Goal: Transaction & Acquisition: Purchase product/service

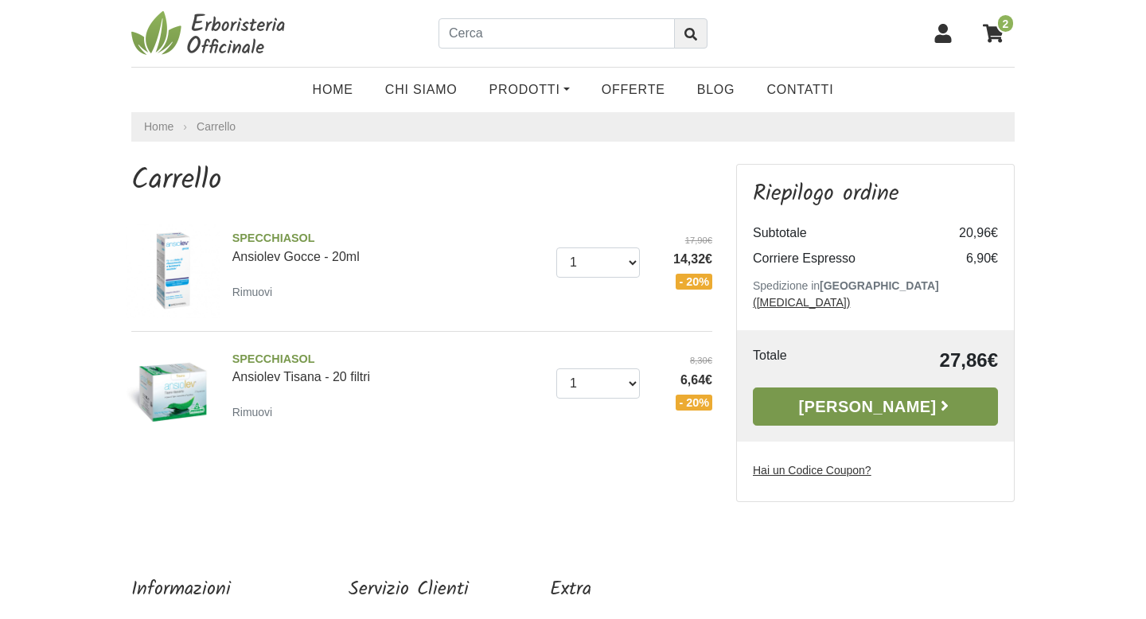
click at [896, 389] on link "[PERSON_NAME]" at bounding box center [875, 406] width 245 height 38
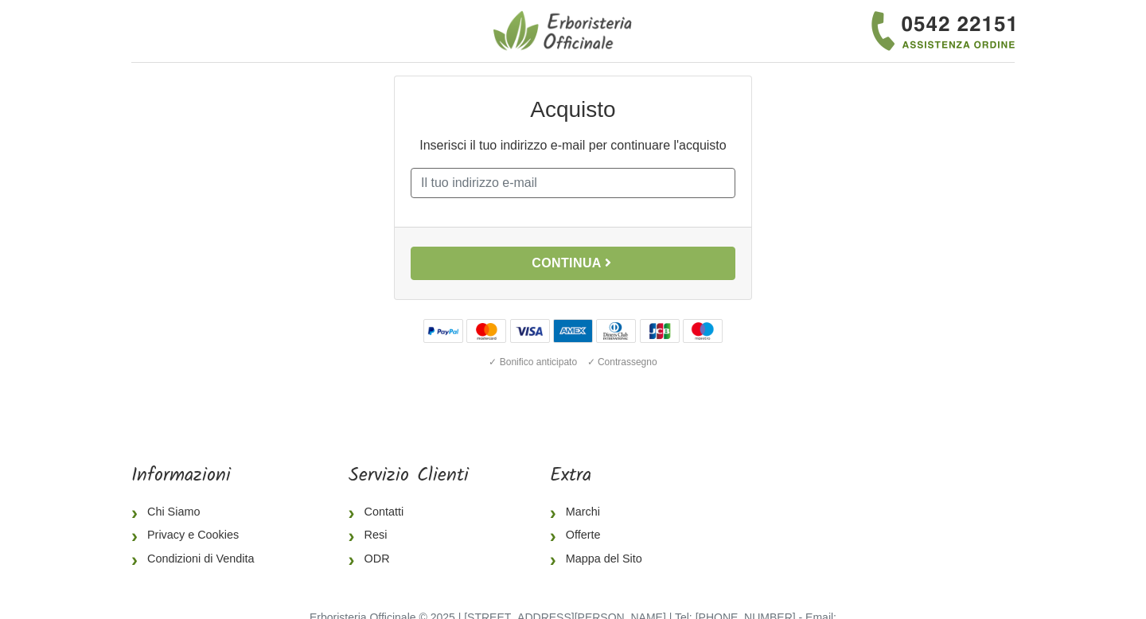
click at [632, 185] on input "E-mail" at bounding box center [573, 183] width 325 height 30
type input "[PERSON_NAME][EMAIL_ADDRESS][DOMAIN_NAME]"
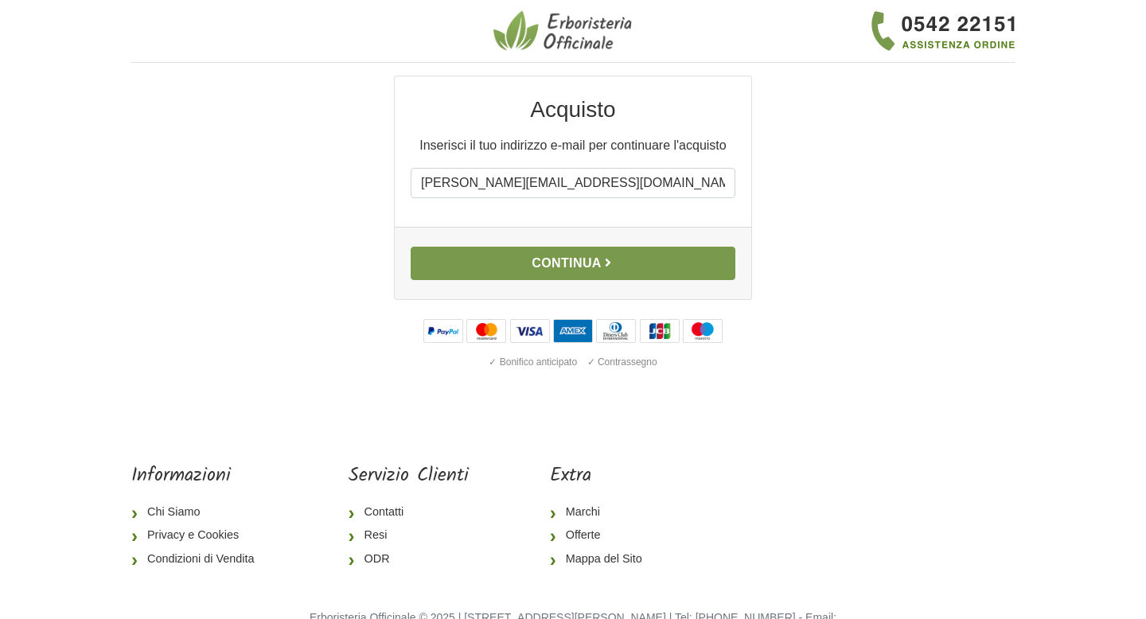
click at [606, 259] on icon "button" at bounding box center [607, 262] width 13 height 13
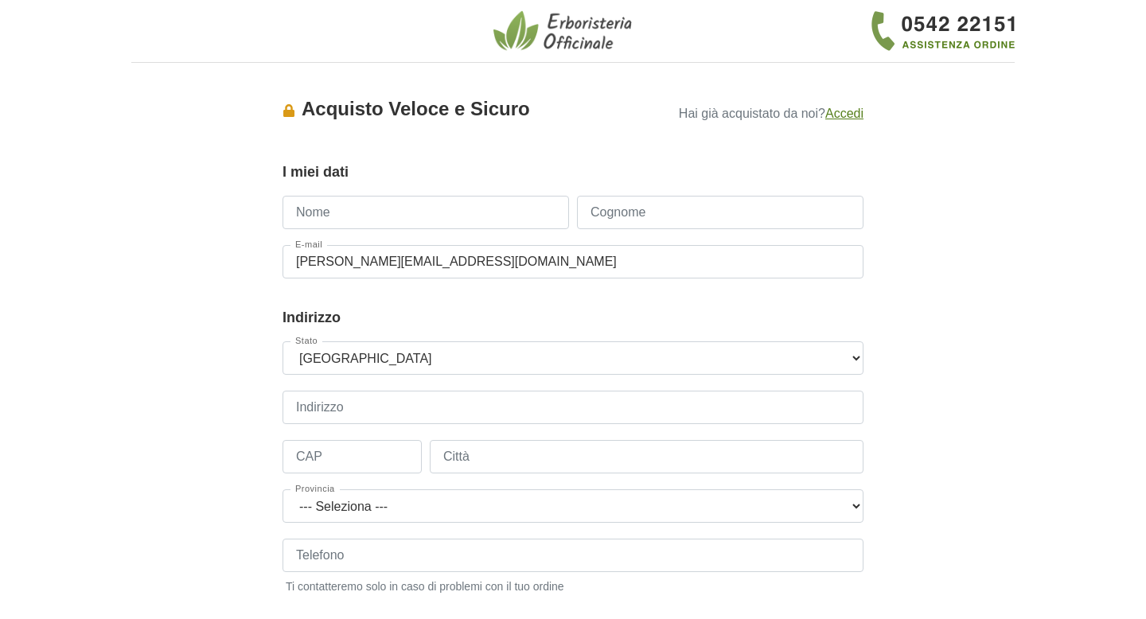
click at [526, 199] on input "Nome" at bounding box center [425, 212] width 286 height 33
type input "Linda"
type input "Pallaro"
type input "3409290094"
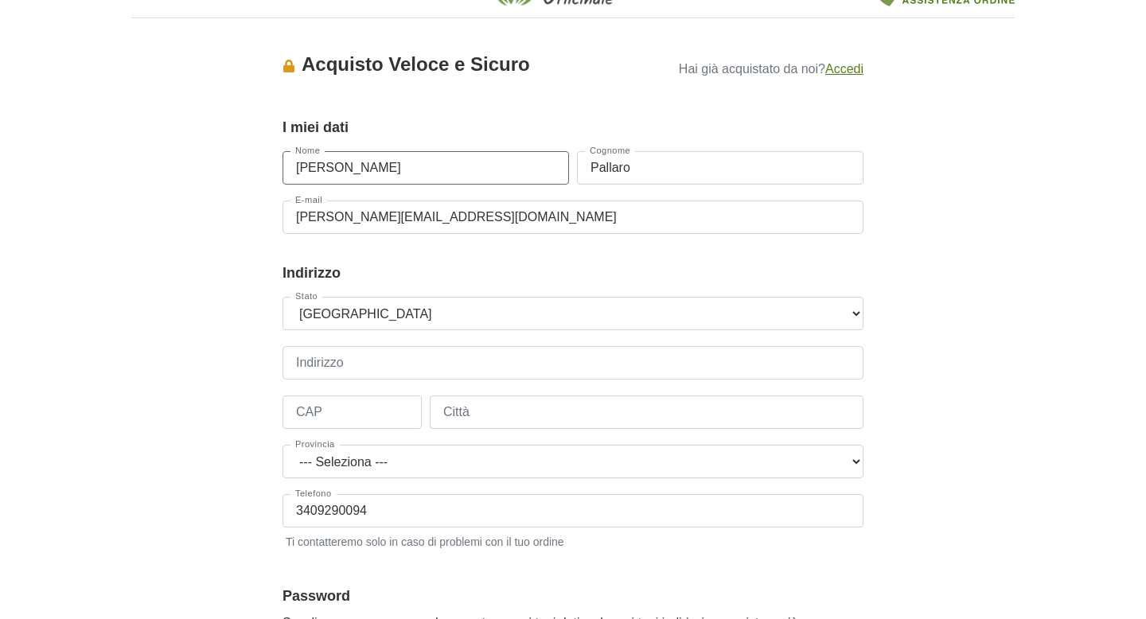
scroll to position [70, 0]
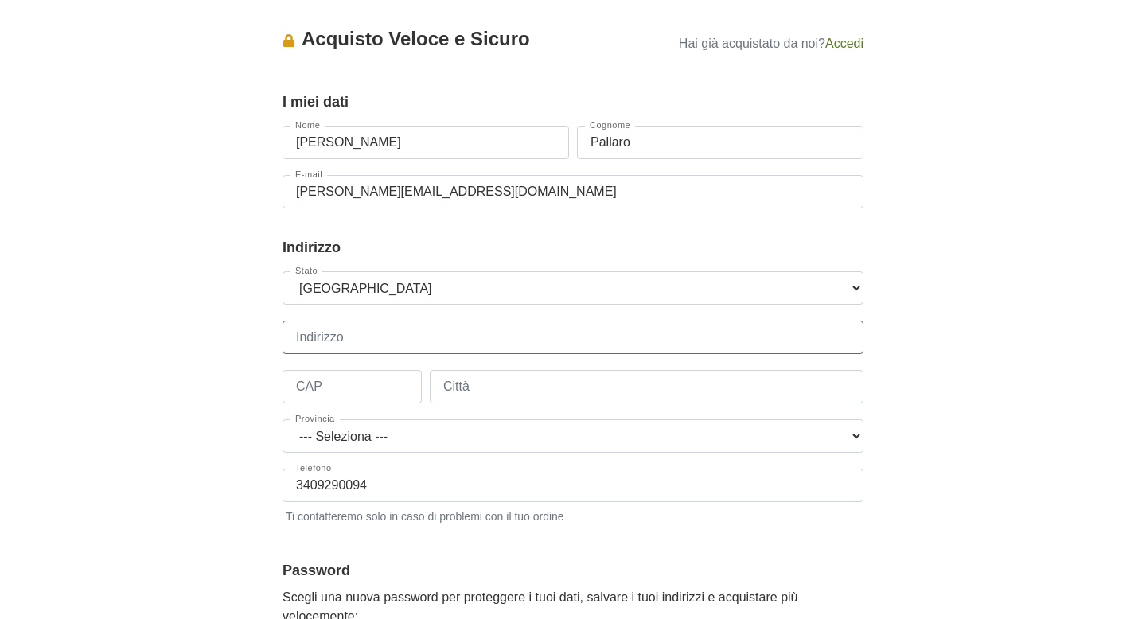
click at [535, 344] on input "Indirizzo" at bounding box center [572, 337] width 581 height 33
type input "Via Andrea Palladio"
type input "35010"
type input "Campo San Martino"
select select "3905"
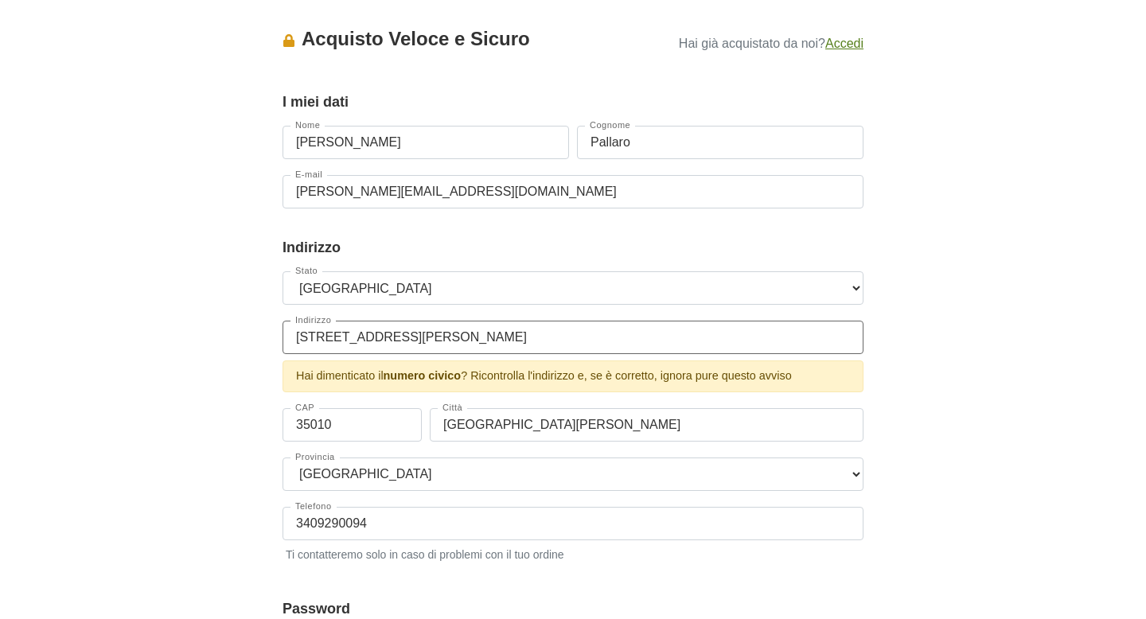
type input "Via Andrea Palladio 10"
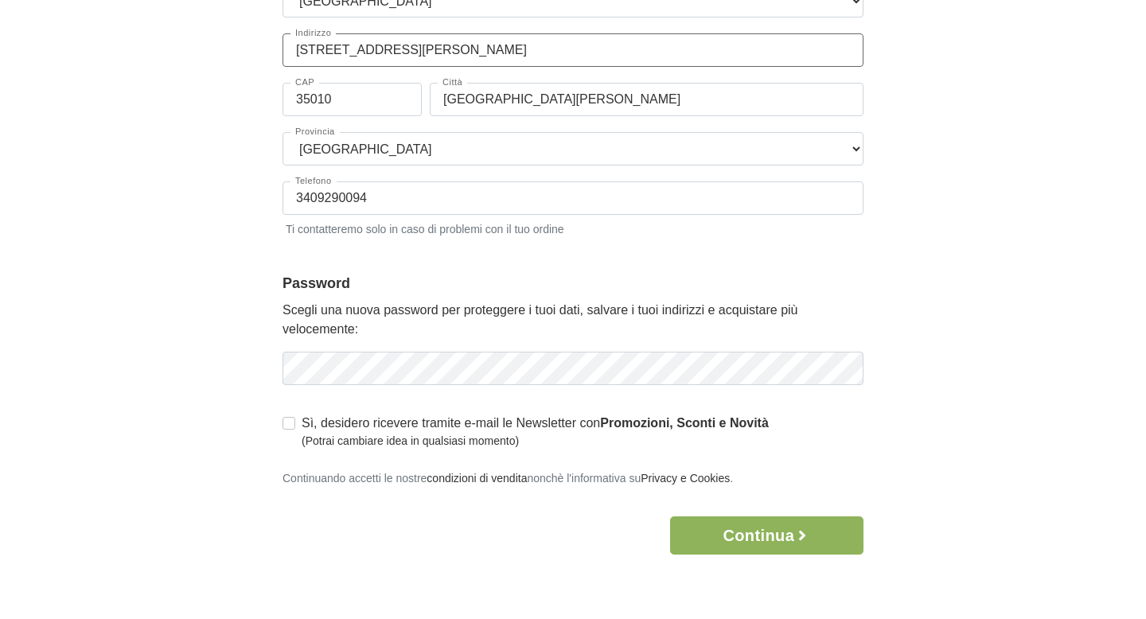
scroll to position [359, 0]
click at [302, 419] on label "Sì, desidero ricevere tramite e-mail le Newsletter con Promozioni, Sconti e Nov…" at bounding box center [535, 430] width 467 height 36
click at [290, 419] on input "Sì, desidero ricevere tramite e-mail le Newsletter con Promozioni, Sconti e Nov…" at bounding box center [288, 420] width 13 height 16
checkbox input "true"
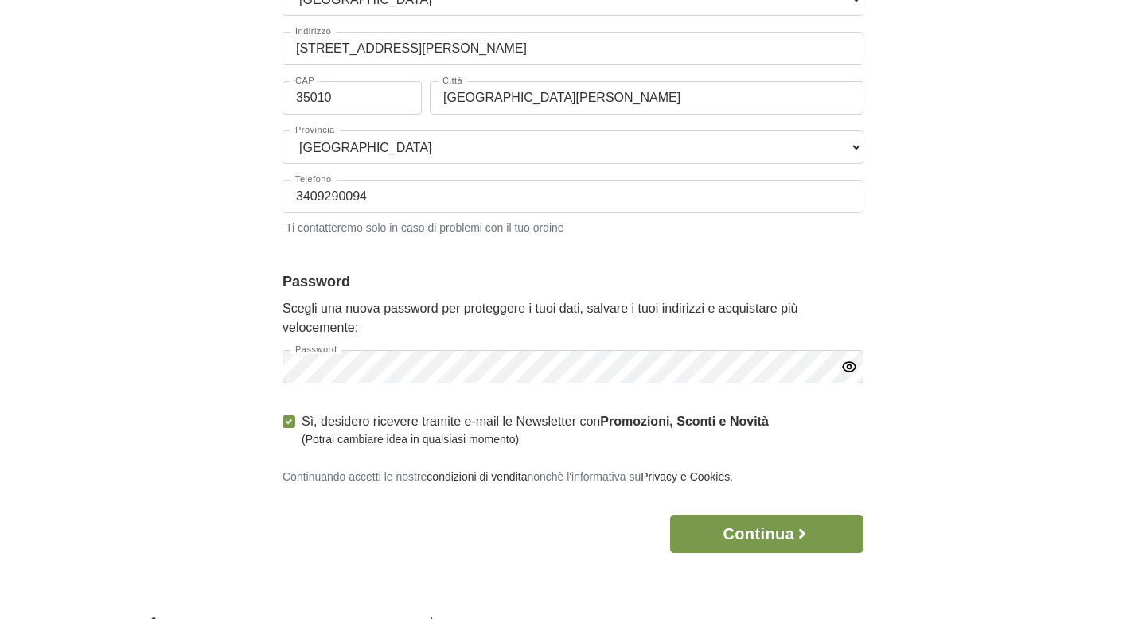
click at [769, 533] on button "Continua" at bounding box center [766, 534] width 193 height 38
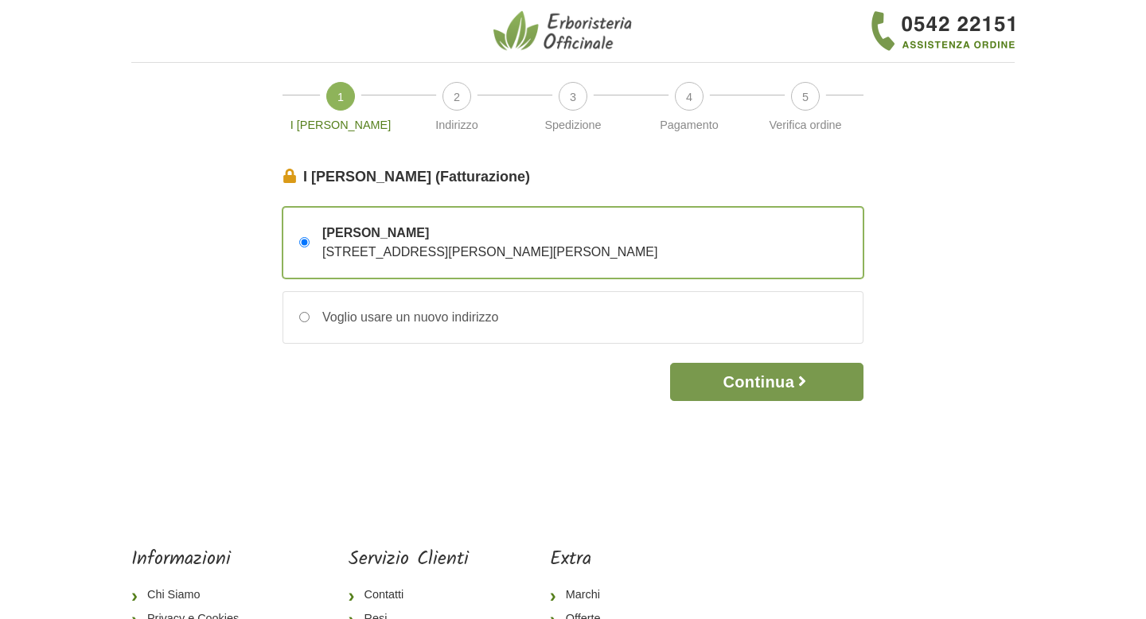
click at [762, 388] on button "Continua" at bounding box center [766, 382] width 193 height 38
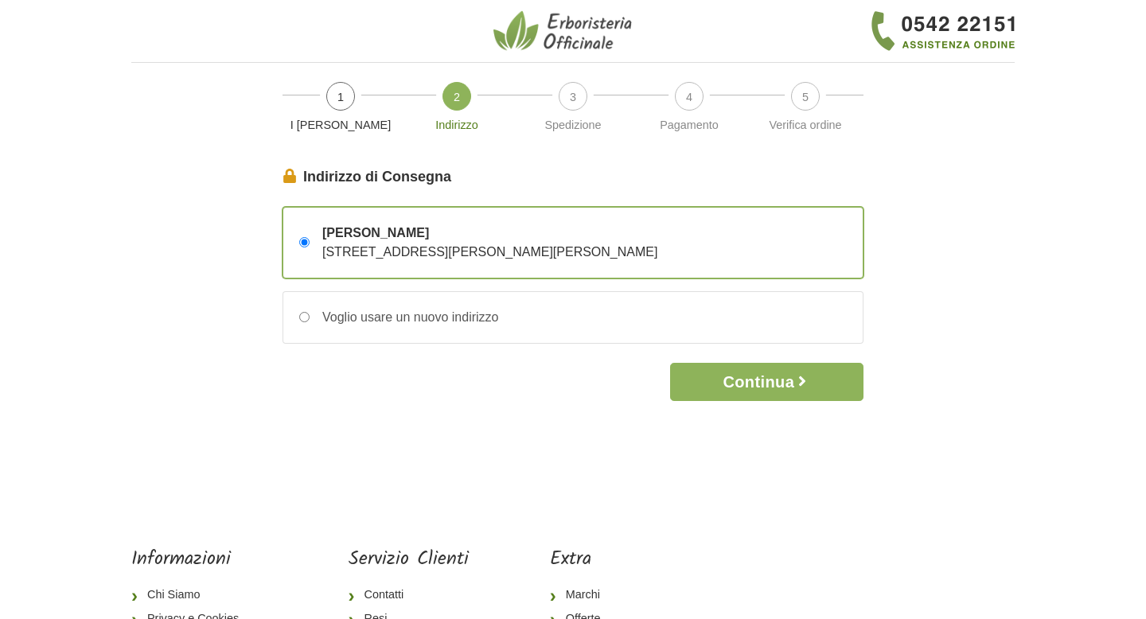
click at [657, 254] on span "[STREET_ADDRESS][PERSON_NAME][PERSON_NAME]" at bounding box center [489, 252] width 335 height 14
click at [309, 247] on input "[PERSON_NAME] [STREET_ADDRESS][PERSON_NAME][PERSON_NAME]" at bounding box center [304, 242] width 10 height 10
click at [741, 374] on button "Continua" at bounding box center [766, 382] width 193 height 38
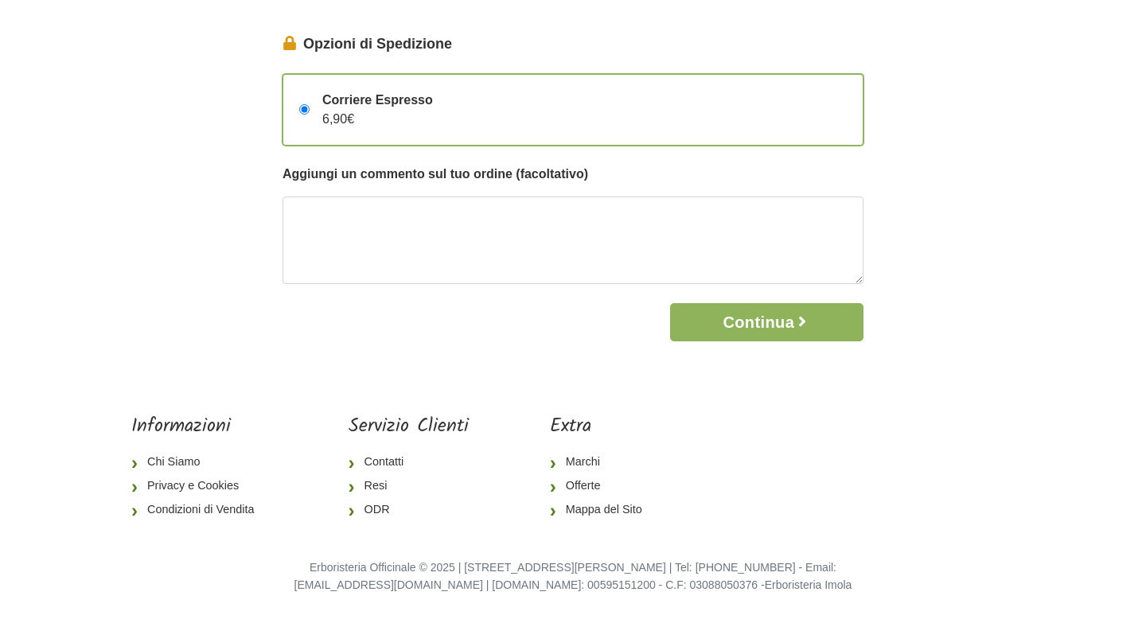
scroll to position [42, 0]
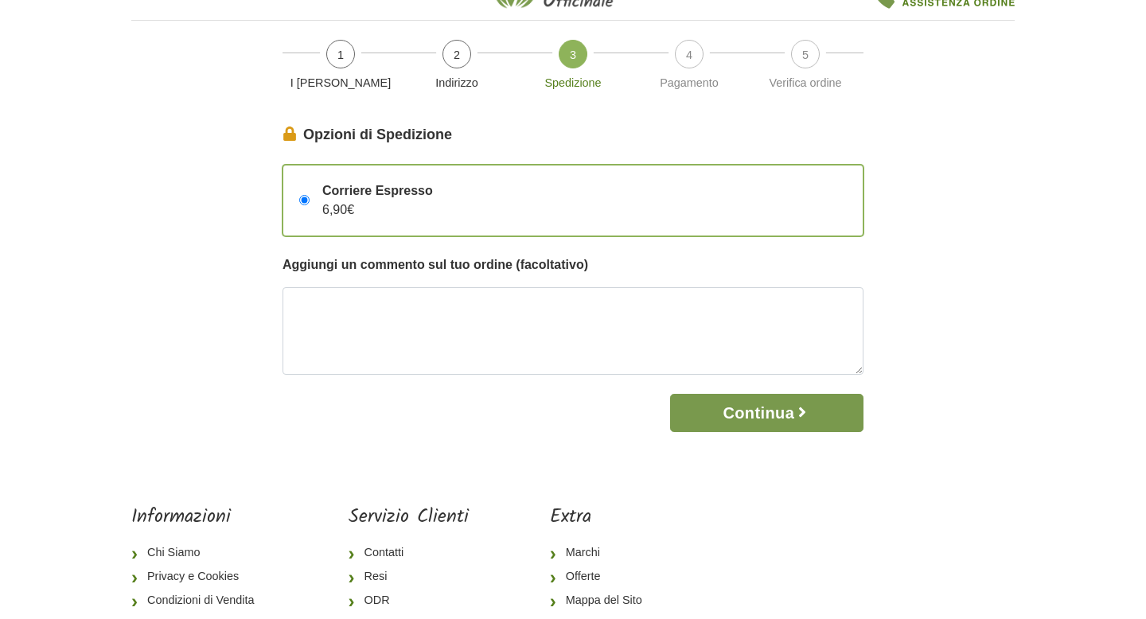
click at [744, 407] on button "Continua" at bounding box center [766, 413] width 193 height 38
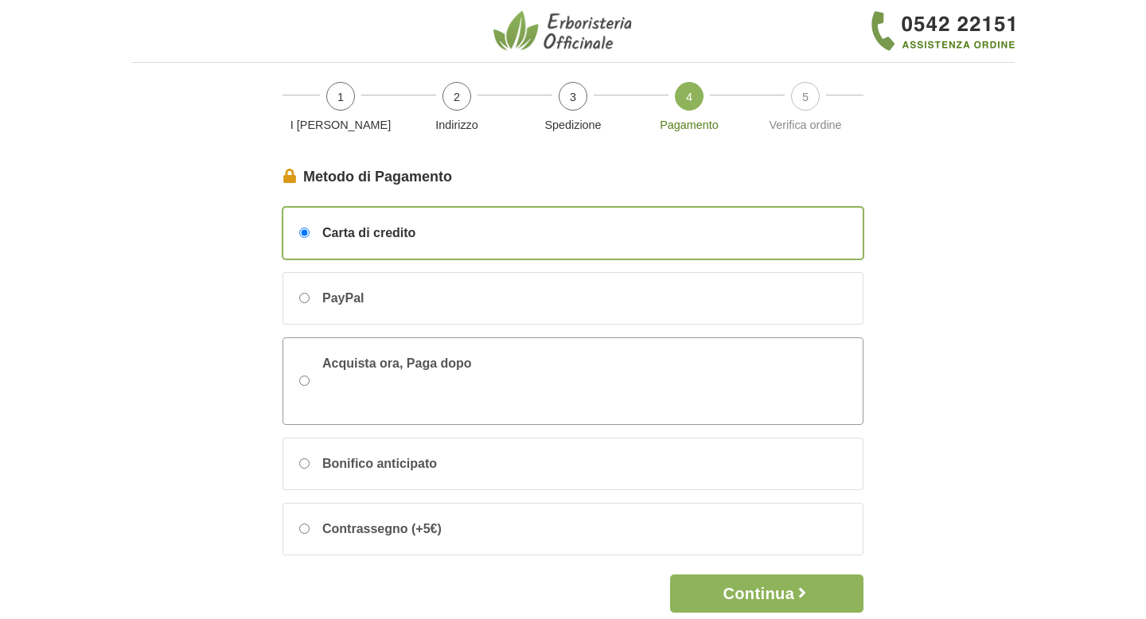
click at [712, 371] on div "Acquista ora, Paga dopo" at bounding box center [572, 381] width 579 height 86
click at [309, 375] on input "Acquista ora, Paga dopo" at bounding box center [304, 380] width 10 height 10
radio input "true"
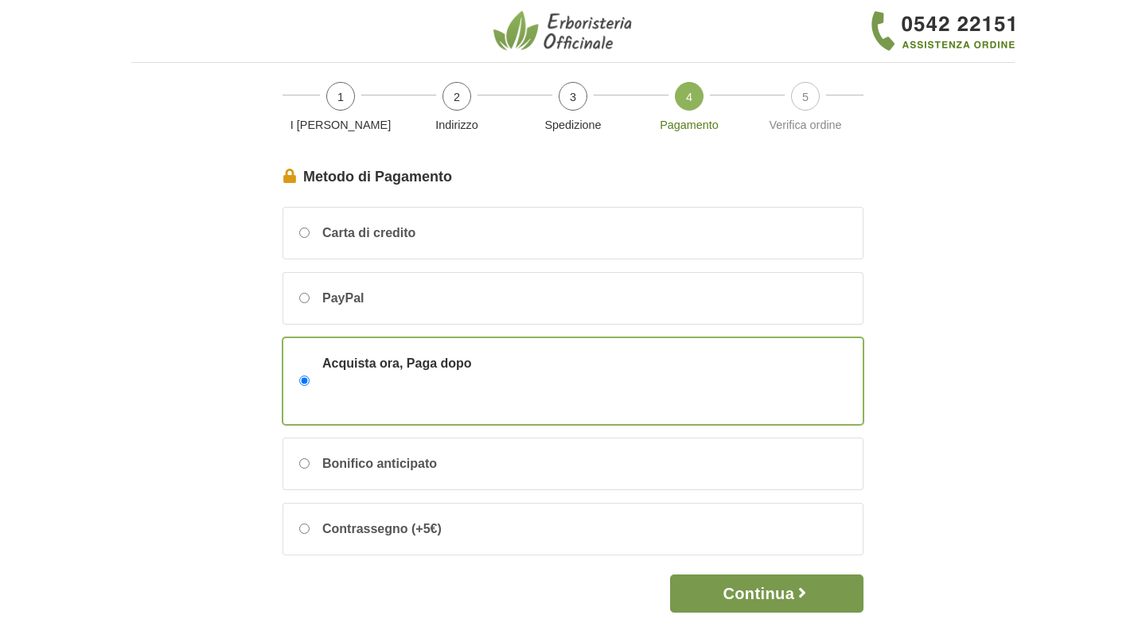
click at [737, 593] on button "Continua" at bounding box center [766, 593] width 193 height 38
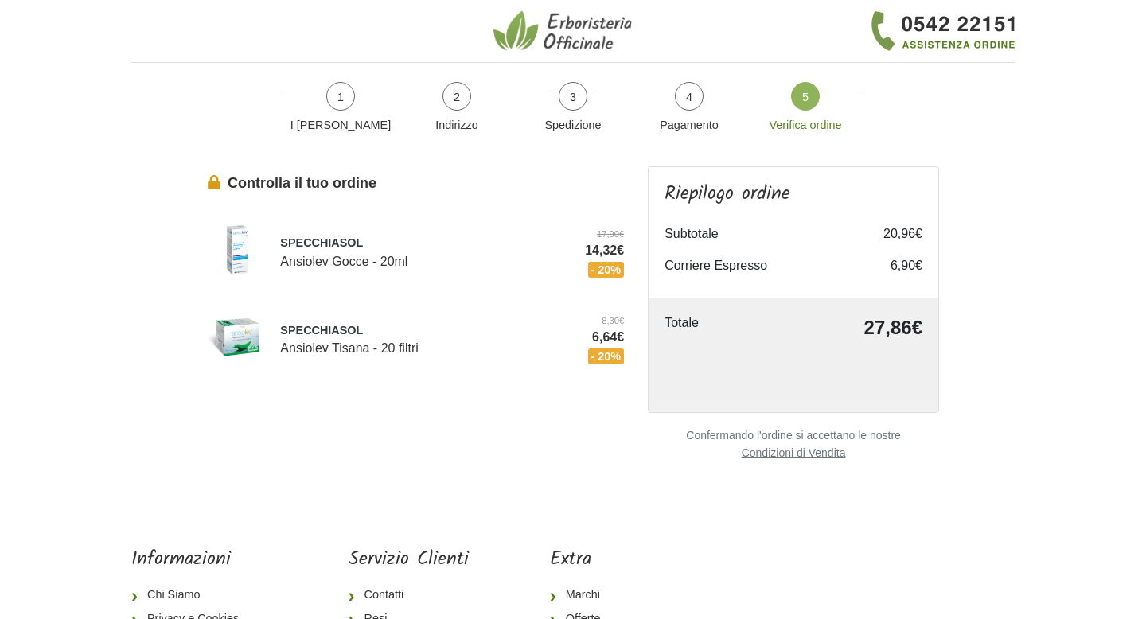
click at [582, 14] on img at bounding box center [564, 31] width 143 height 43
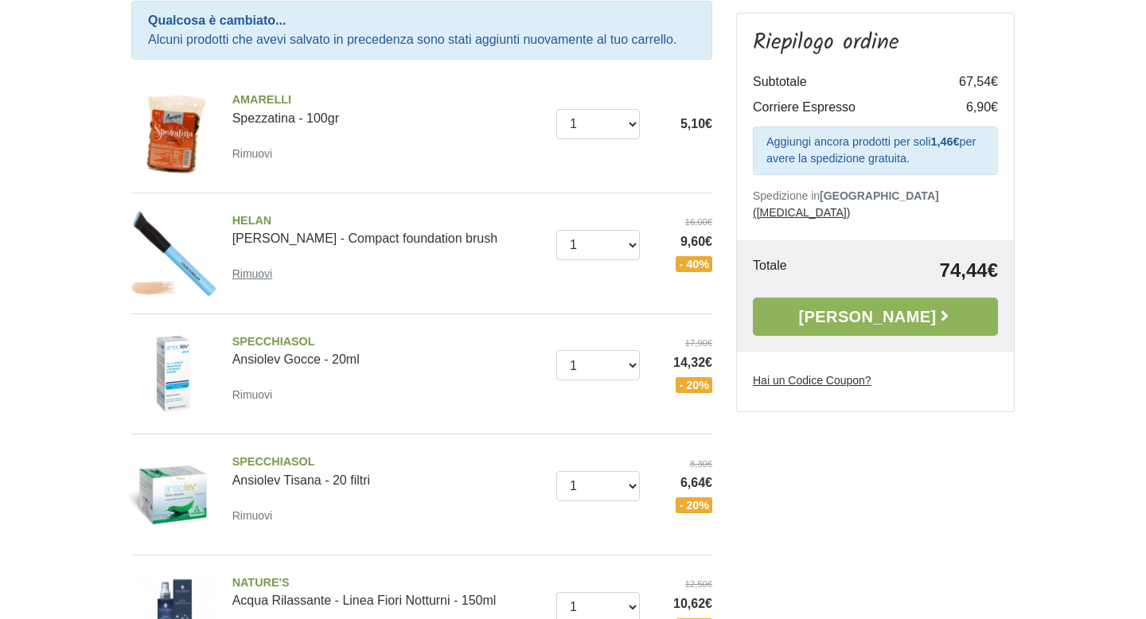
click at [261, 274] on small "Rimuovi" at bounding box center [252, 273] width 41 height 13
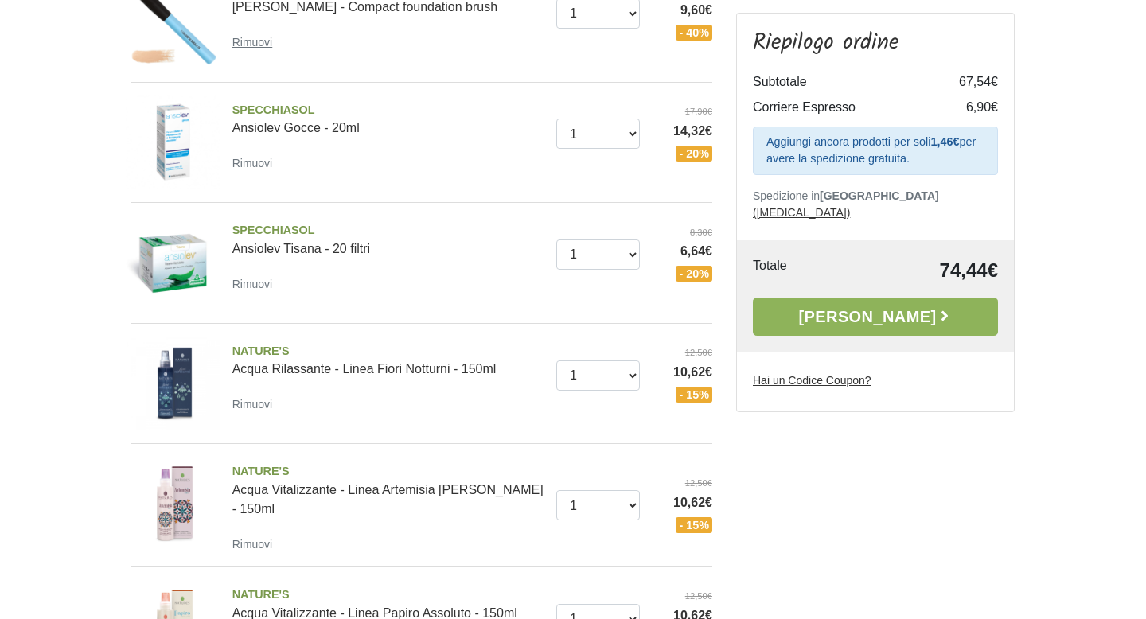
scroll to position [477, 0]
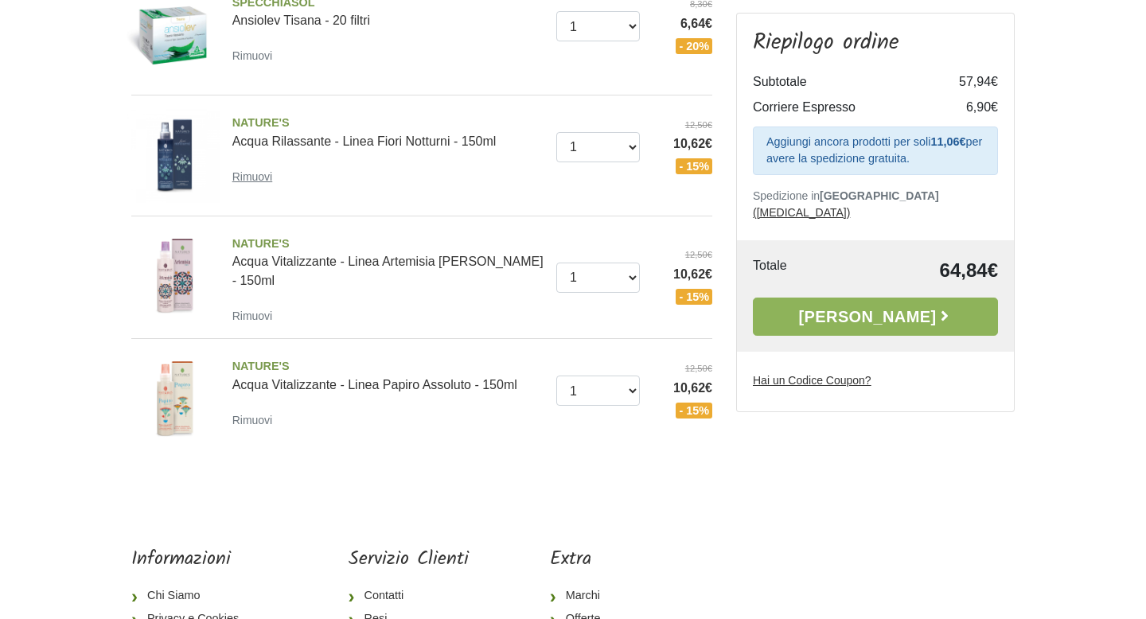
click at [251, 183] on small "Rimuovi" at bounding box center [252, 176] width 41 height 13
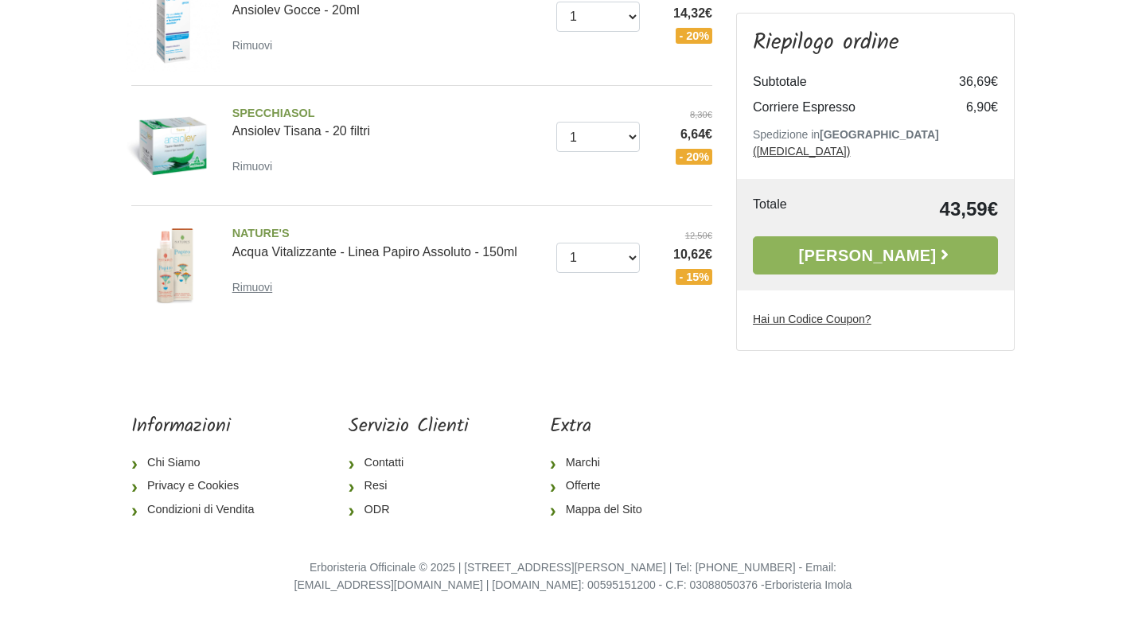
click at [255, 290] on small "Rimuovi" at bounding box center [252, 287] width 41 height 13
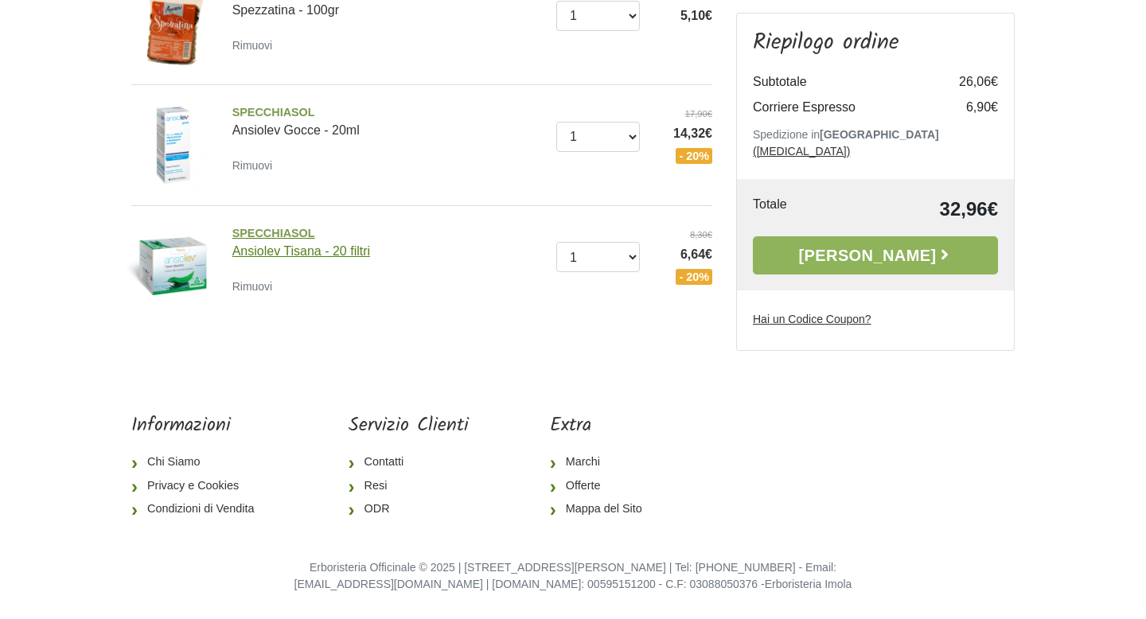
click at [262, 234] on span "SPECCHIASOL" at bounding box center [388, 234] width 312 height 18
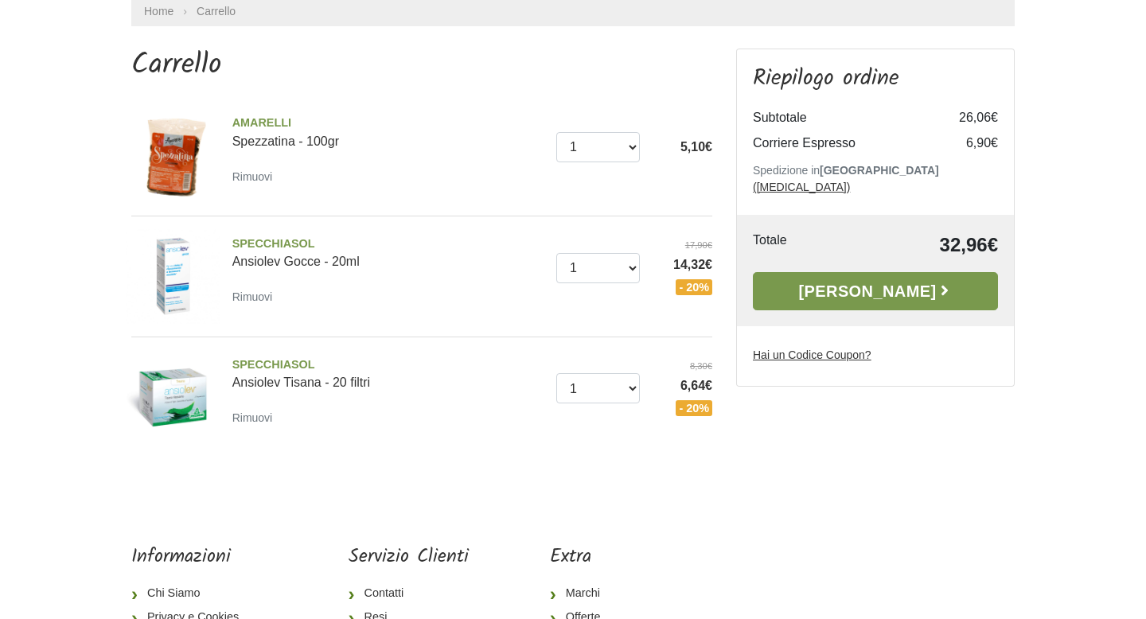
click at [831, 275] on link "[PERSON_NAME]" at bounding box center [875, 291] width 245 height 38
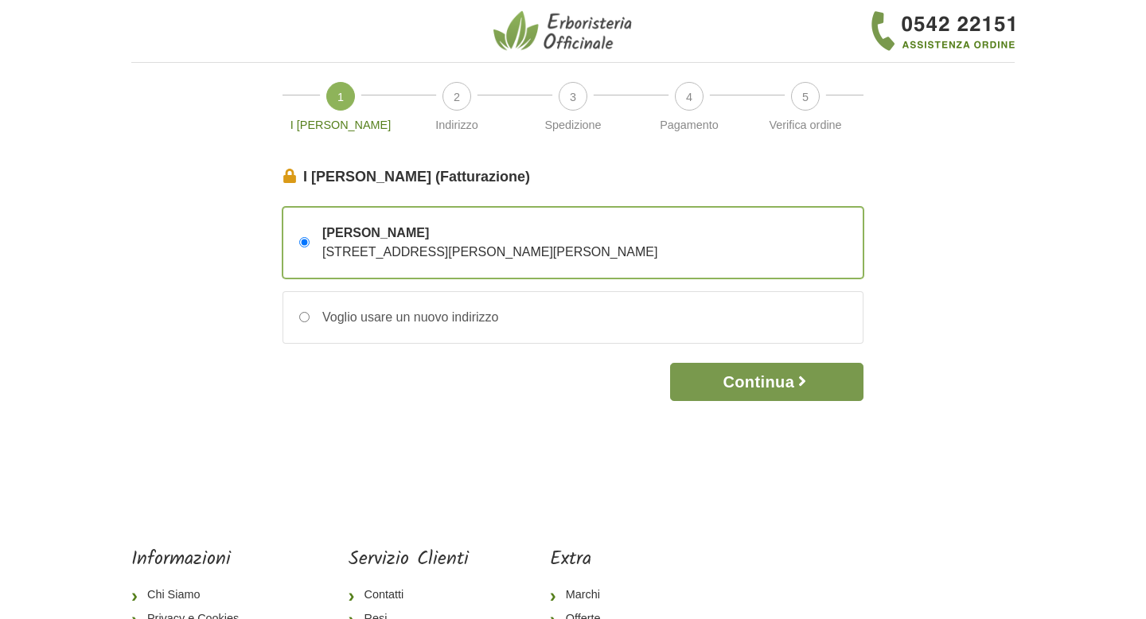
click at [772, 376] on button "Continua" at bounding box center [766, 382] width 193 height 38
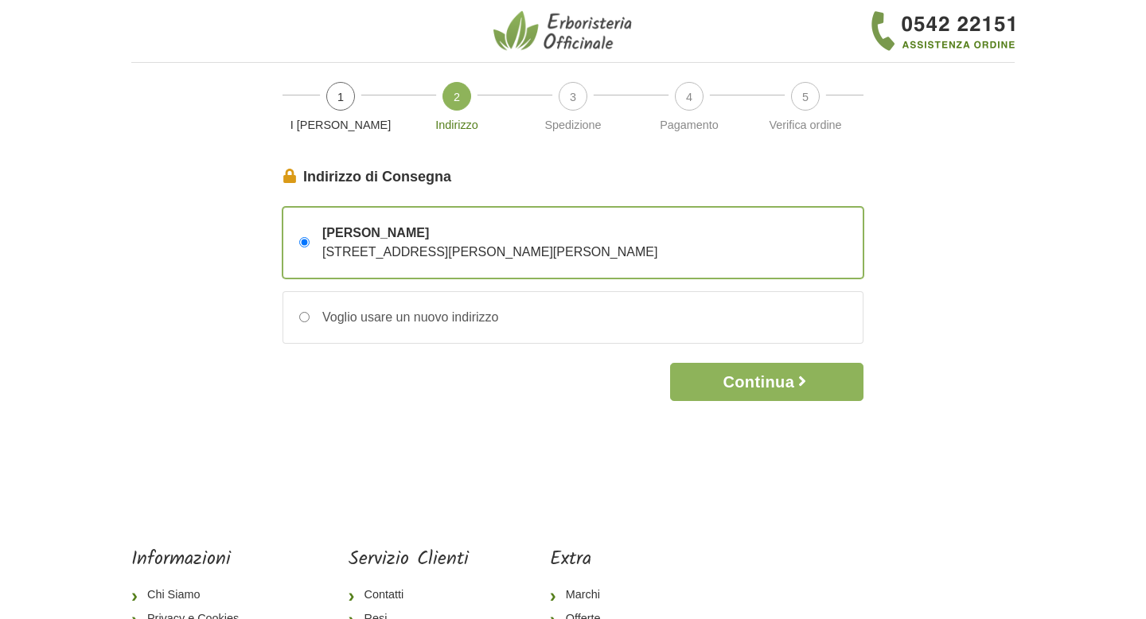
click at [657, 254] on span "[STREET_ADDRESS][PERSON_NAME][PERSON_NAME]" at bounding box center [489, 252] width 335 height 14
click at [309, 247] on input "[PERSON_NAME] [STREET_ADDRESS][PERSON_NAME][PERSON_NAME]" at bounding box center [304, 242] width 10 height 10
click at [740, 383] on button "Continua" at bounding box center [766, 382] width 193 height 38
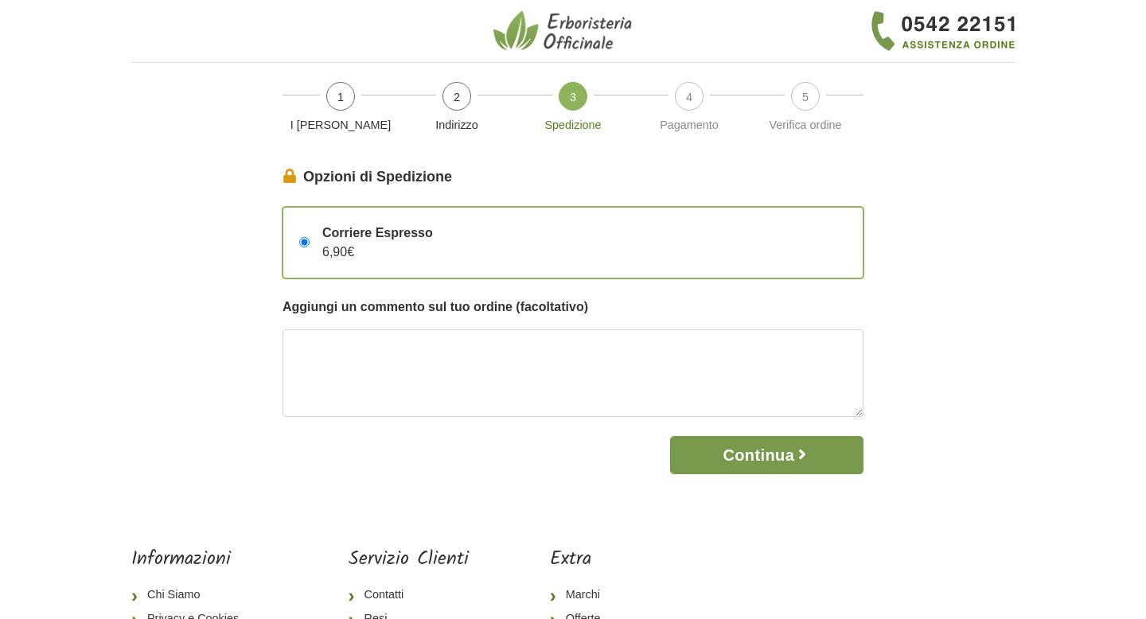
click at [741, 465] on button "Continua" at bounding box center [766, 455] width 193 height 38
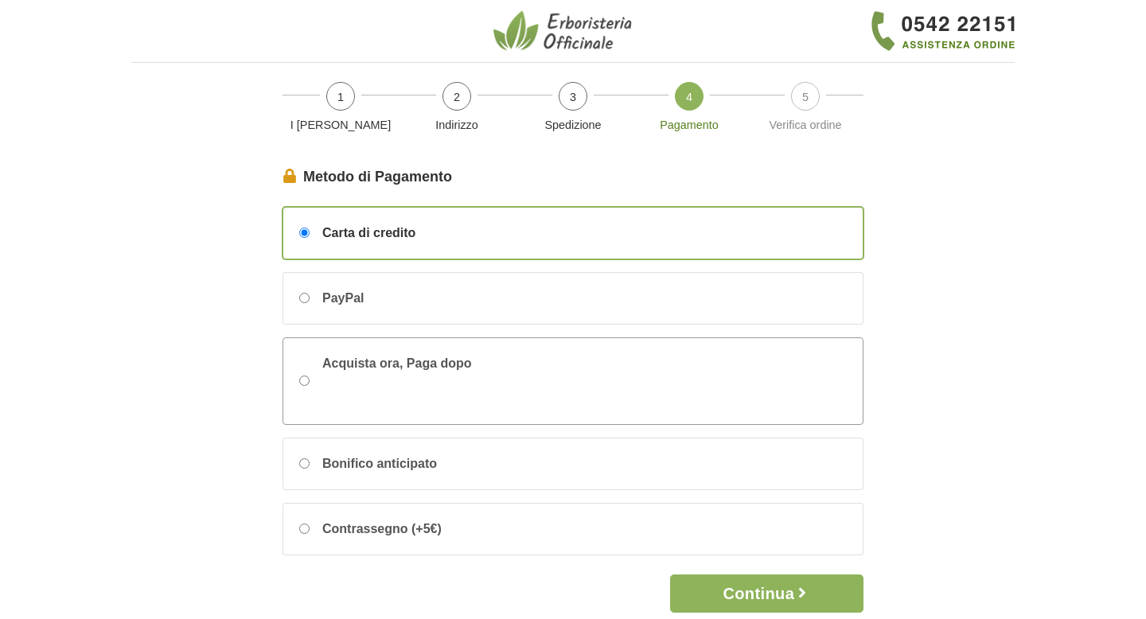
click at [586, 372] on div "Acquista ora, Paga dopo" at bounding box center [572, 381] width 579 height 86
click at [309, 375] on input "Acquista ora, Paga dopo" at bounding box center [304, 380] width 10 height 10
radio input "true"
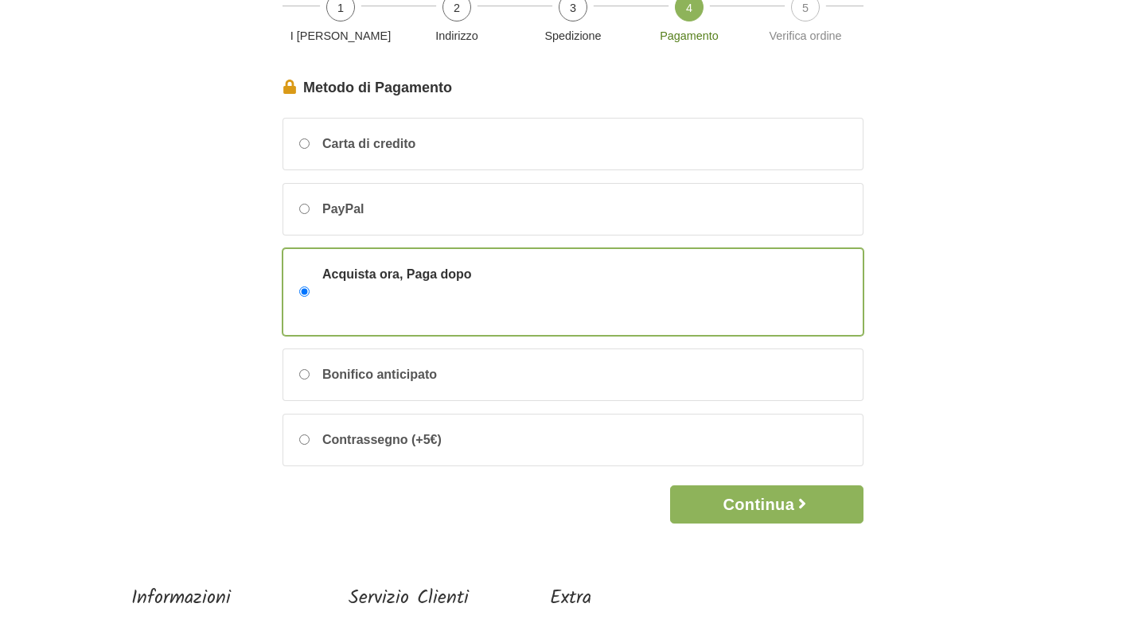
scroll to position [93, 0]
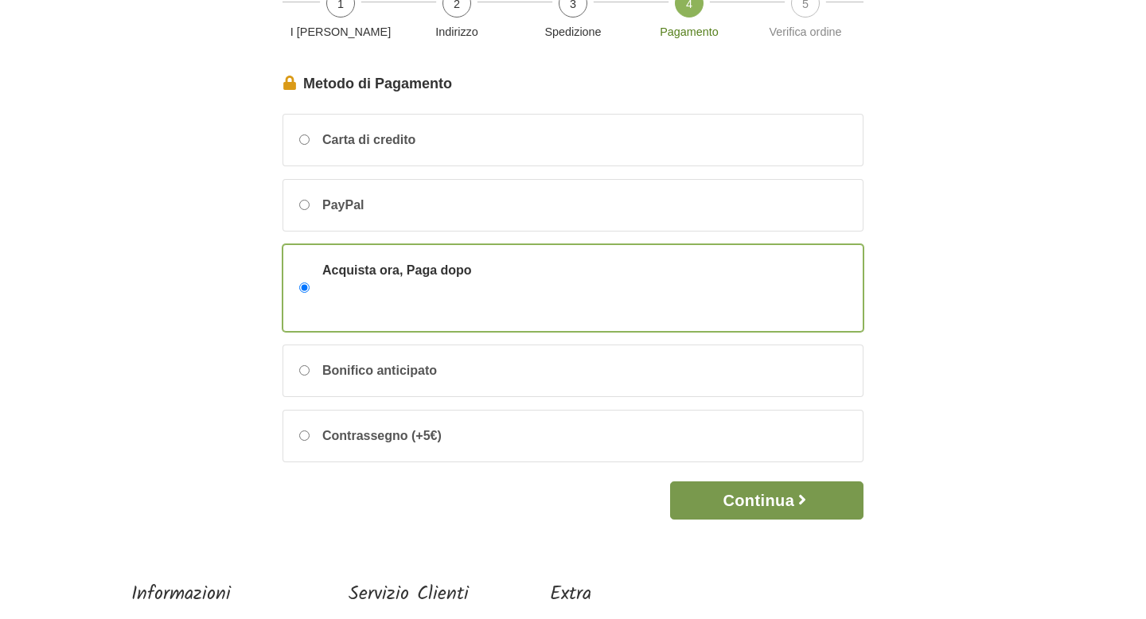
click at [735, 493] on button "Continua" at bounding box center [766, 500] width 193 height 38
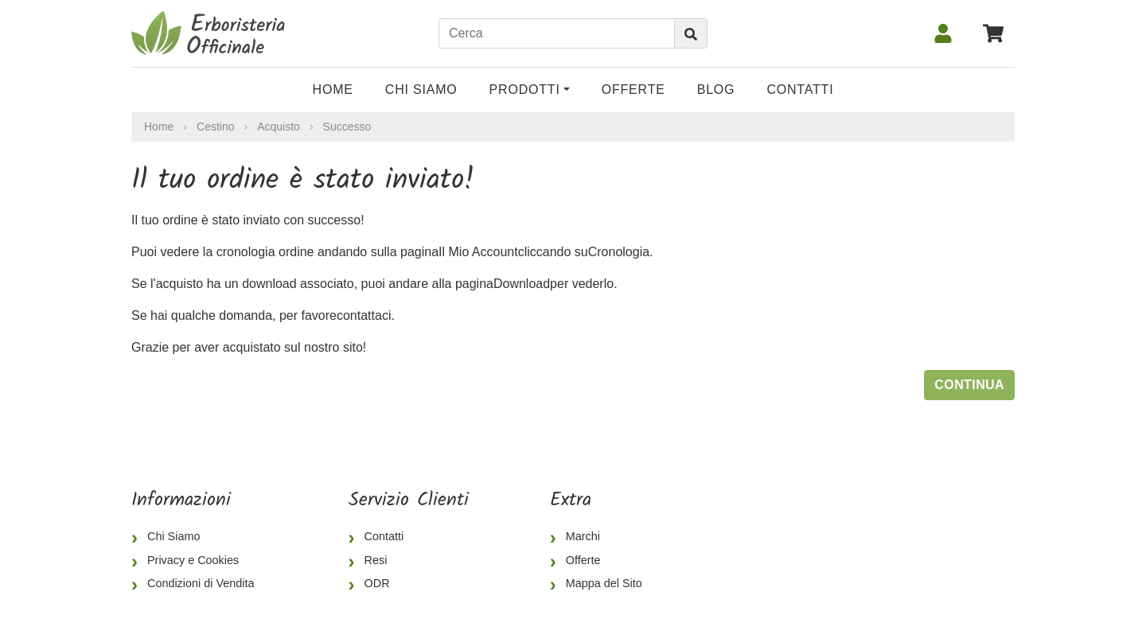
click at [944, 37] on icon at bounding box center [943, 33] width 17 height 19
